Goal: Transaction & Acquisition: Download file/media

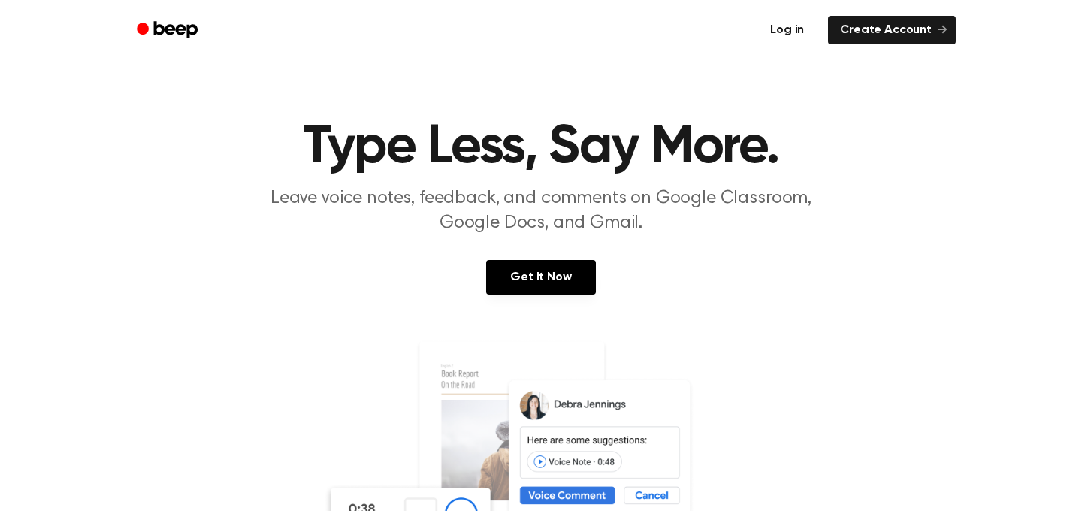
click at [802, 33] on link "Log in" at bounding box center [787, 30] width 64 height 35
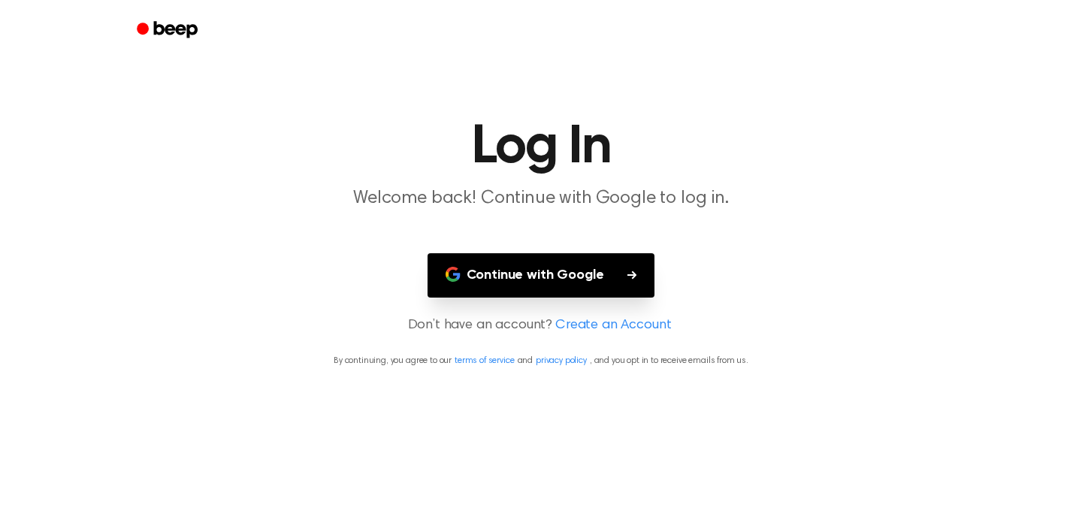
click at [583, 273] on button "Continue with Google" at bounding box center [542, 275] width 228 height 44
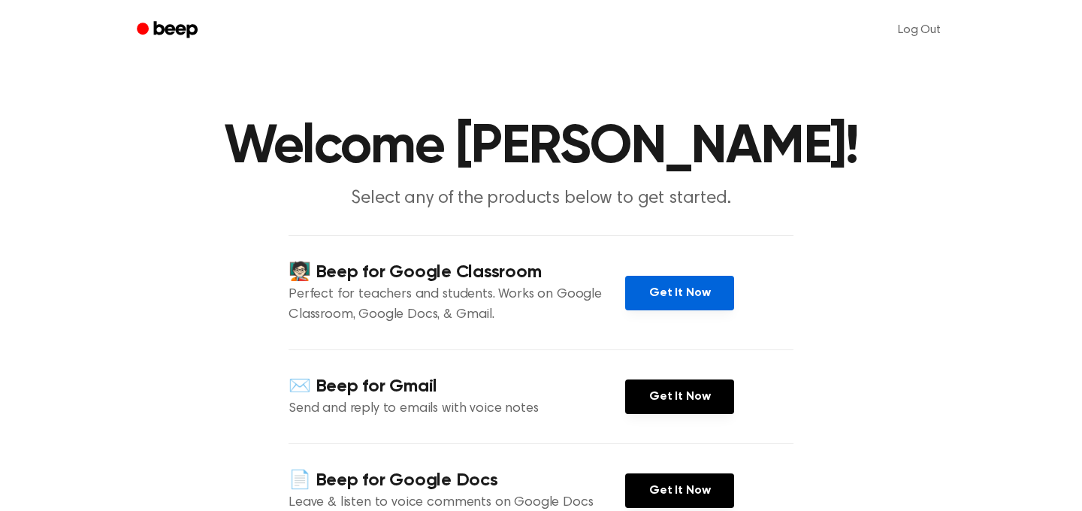
click at [675, 290] on link "Get It Now" at bounding box center [679, 293] width 109 height 35
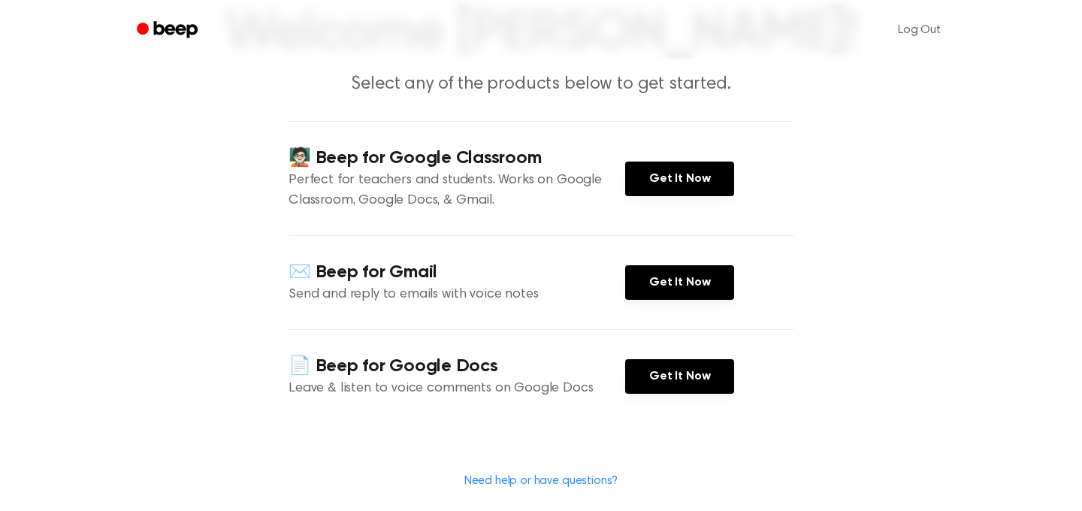
scroll to position [127, 0]
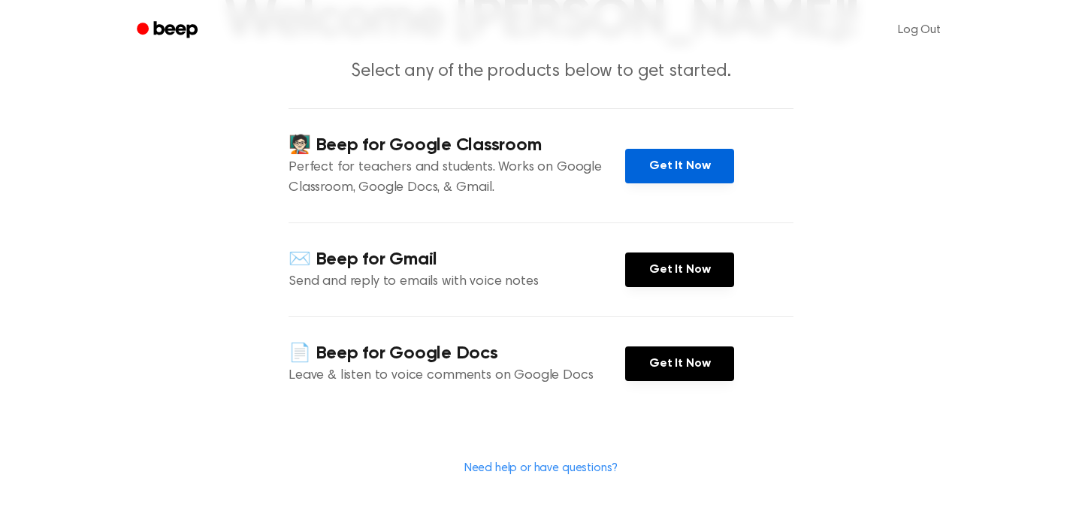
click at [687, 162] on link "Get It Now" at bounding box center [679, 166] width 109 height 35
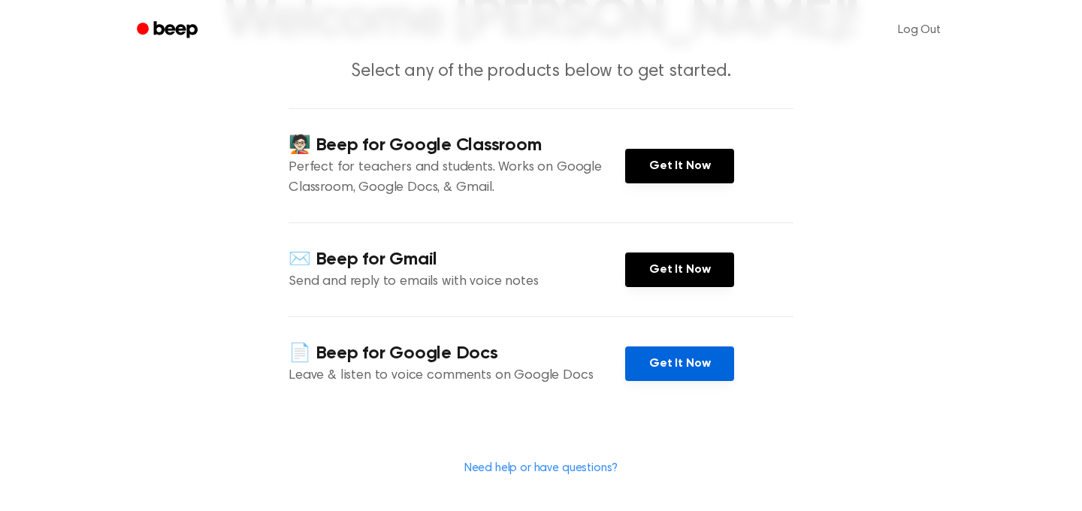
click at [688, 362] on link "Get It Now" at bounding box center [679, 364] width 109 height 35
